Goal: Find specific page/section: Find specific page/section

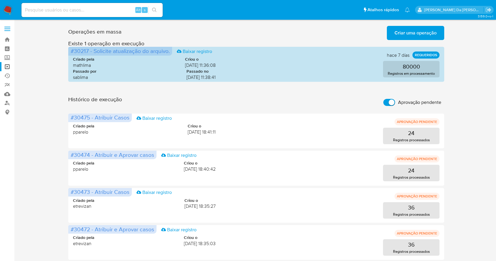
scroll to position [24, 0]
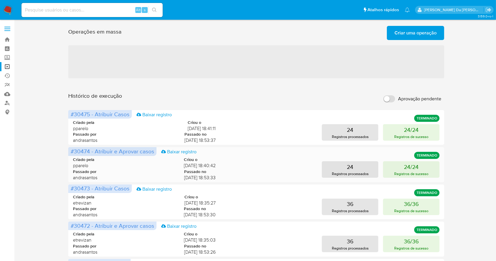
scroll to position [39, 0]
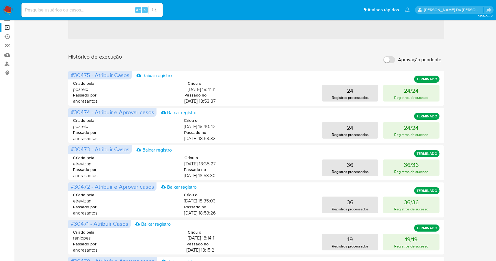
click at [5, 11] on img at bounding box center [8, 10] width 10 height 10
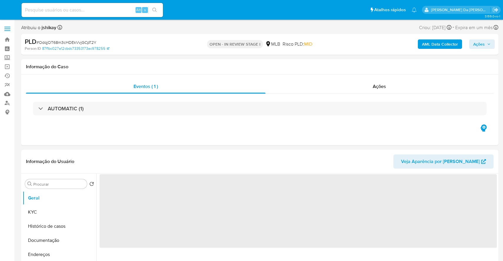
select select "10"
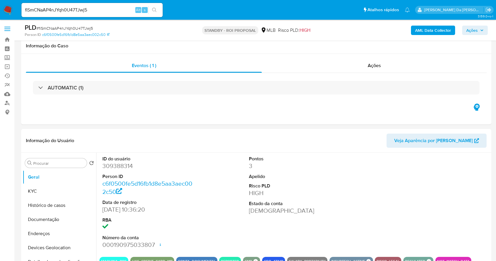
select select "10"
